Goal: Navigation & Orientation: Find specific page/section

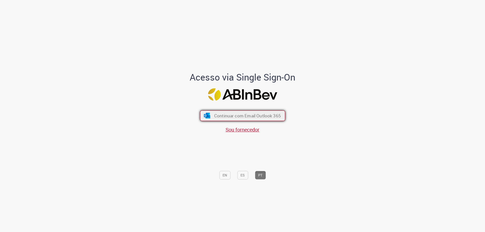
click at [244, 111] on button "Continuar com Email Outlook 365" at bounding box center [242, 116] width 85 height 11
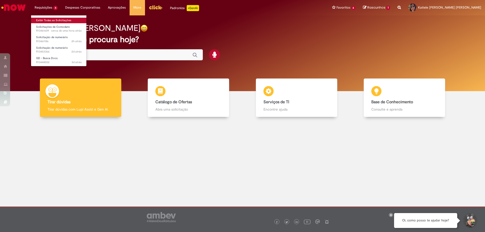
click at [45, 21] on link "Exibir Todas as Solicitações" at bounding box center [59, 21] width 56 height 6
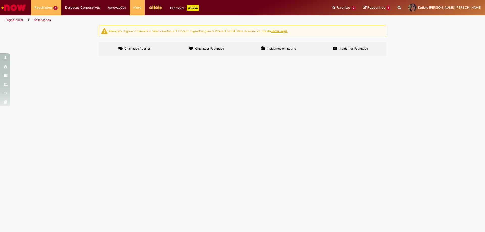
click at [22, 6] on img "Ir para a Homepage" at bounding box center [14, 8] width 26 height 10
